Goal: Find contact information

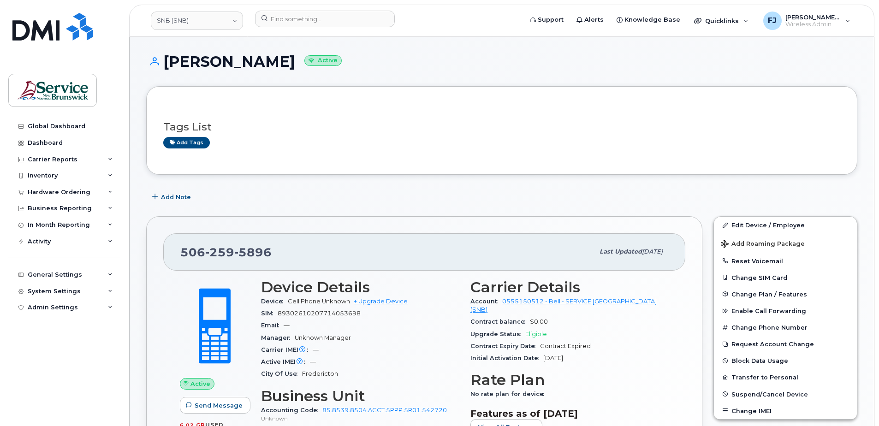
scroll to position [138, 0]
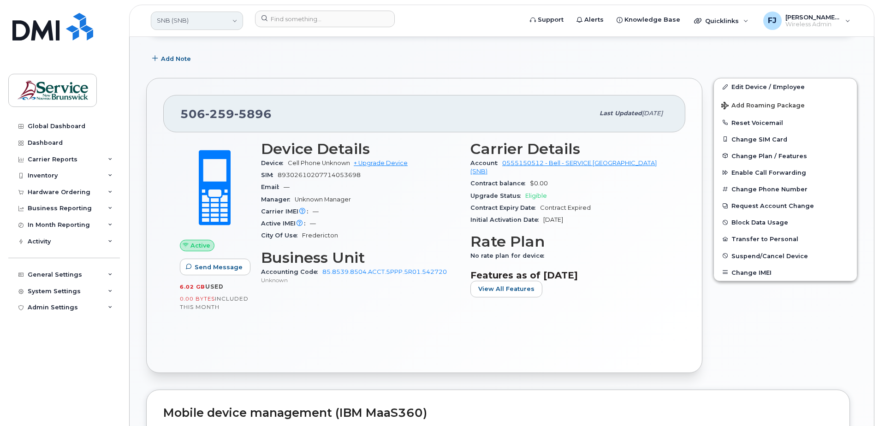
drag, startPoint x: 0, startPoint y: 0, endPoint x: 197, endPoint y: 22, distance: 197.8
click at [197, 22] on link "SNB (SNB)" at bounding box center [197, 21] width 92 height 18
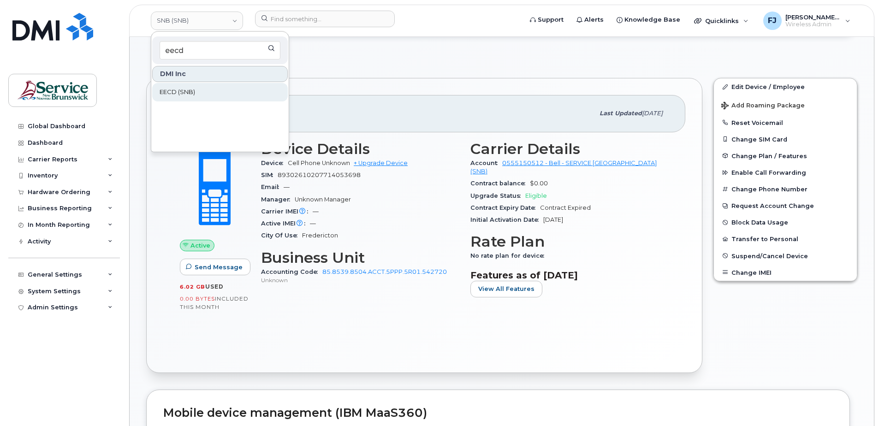
type input "eecd"
click at [189, 92] on span "EECD (SNB)" at bounding box center [178, 92] width 36 height 9
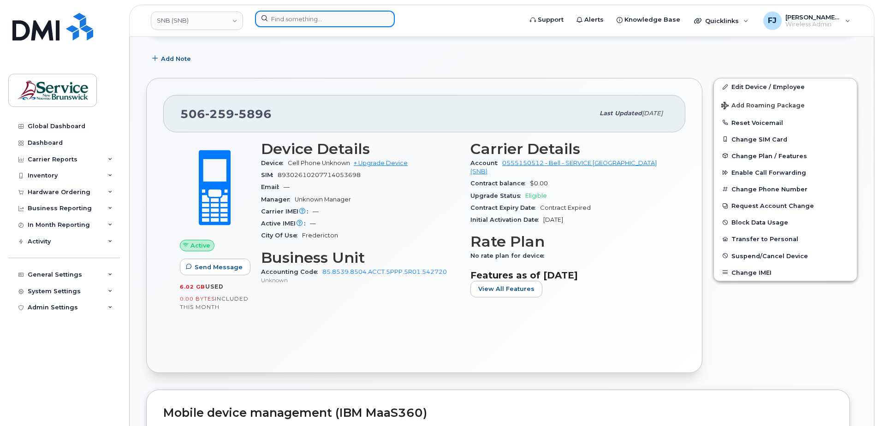
click at [303, 18] on input at bounding box center [325, 19] width 140 height 17
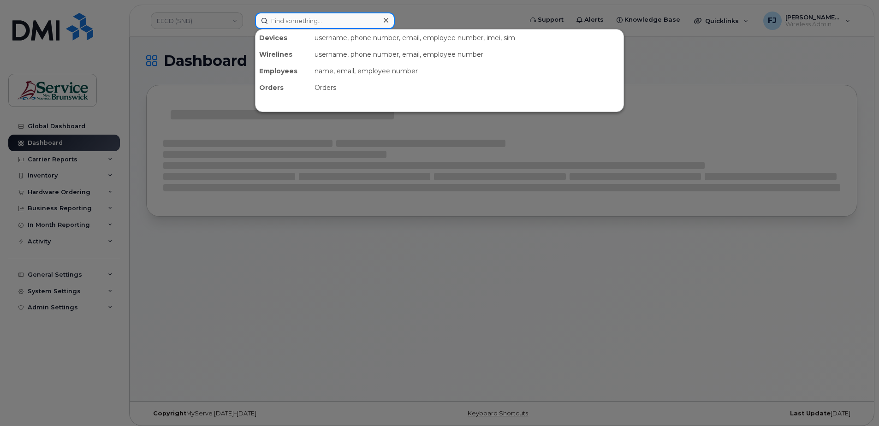
click at [299, 20] on input at bounding box center [325, 20] width 140 height 17
paste input "[PERSON_NAME]"
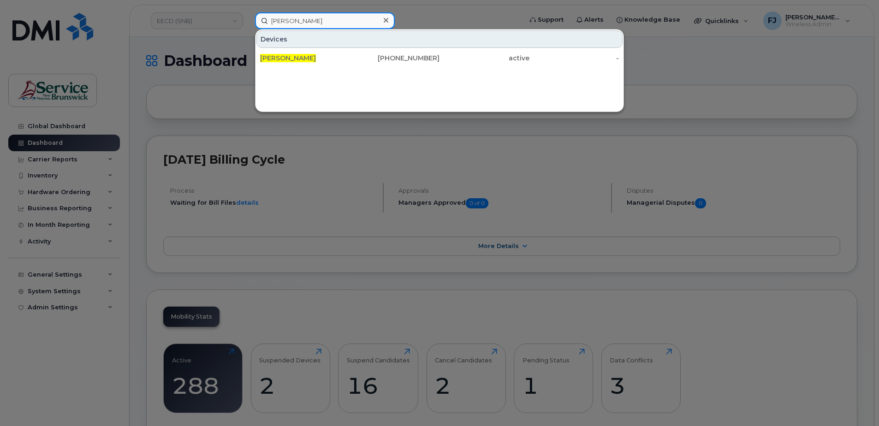
type input "[PERSON_NAME]"
click at [328, 48] on div "Devices Karine Pineault 506-378-4844 active -" at bounding box center [440, 49] width 368 height 38
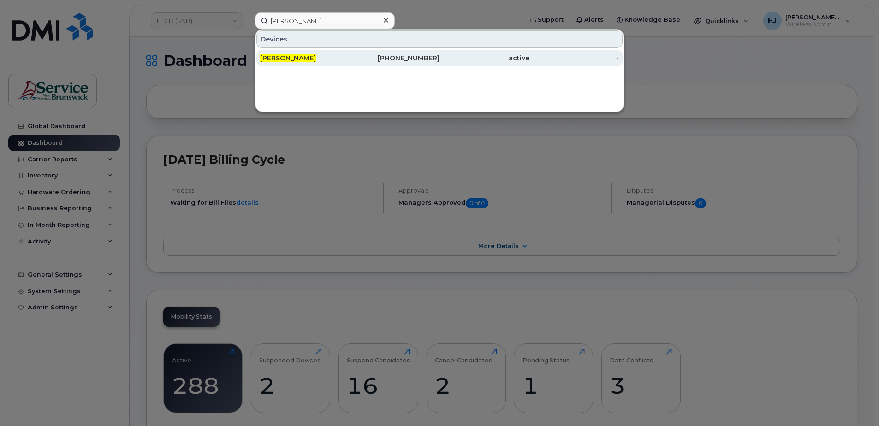
click at [326, 57] on div "[PERSON_NAME]" at bounding box center [305, 58] width 90 height 9
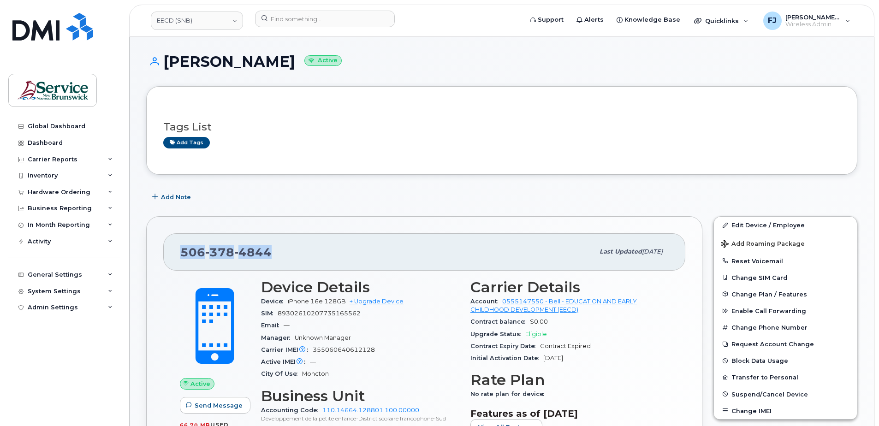
drag, startPoint x: 286, startPoint y: 256, endPoint x: 181, endPoint y: 246, distance: 104.7
click at [178, 245] on div "[PHONE_NUMBER] Last updated [DATE]" at bounding box center [424, 251] width 522 height 37
copy span "[PHONE_NUMBER]"
